Goal: Information Seeking & Learning: Find specific fact

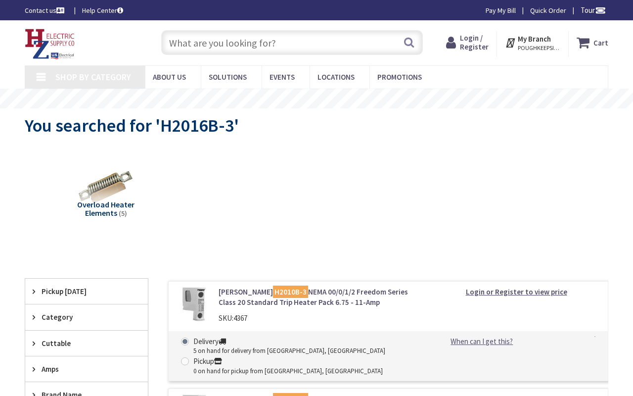
type input "Dwight St, Jersey City, NJ 07305, USA"
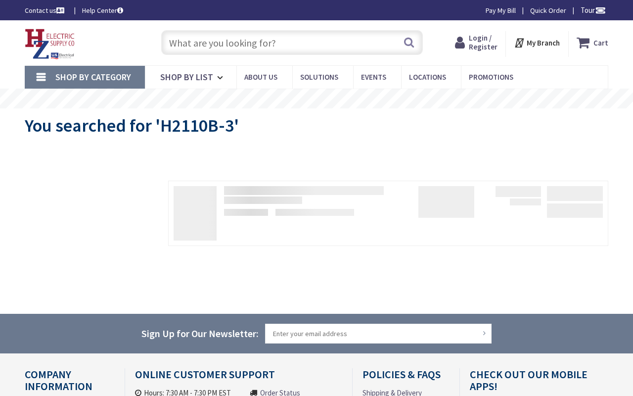
type input "[PERSON_NAME][GEOGRAPHIC_DATA], [GEOGRAPHIC_DATA]"
